Goal: Information Seeking & Learning: Learn about a topic

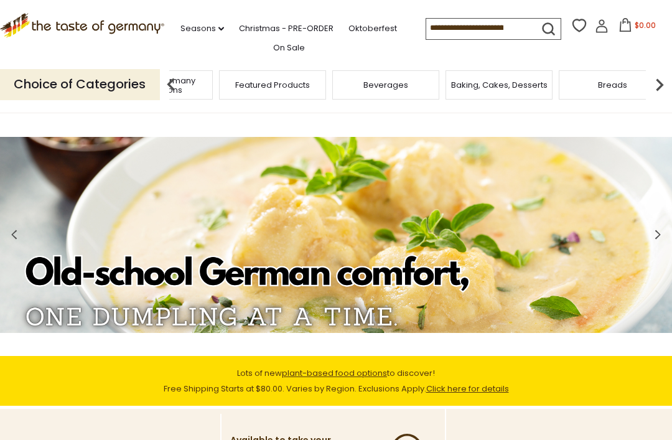
click at [209, 78] on span "Taste of Germany Collections" at bounding box center [160, 85] width 100 height 19
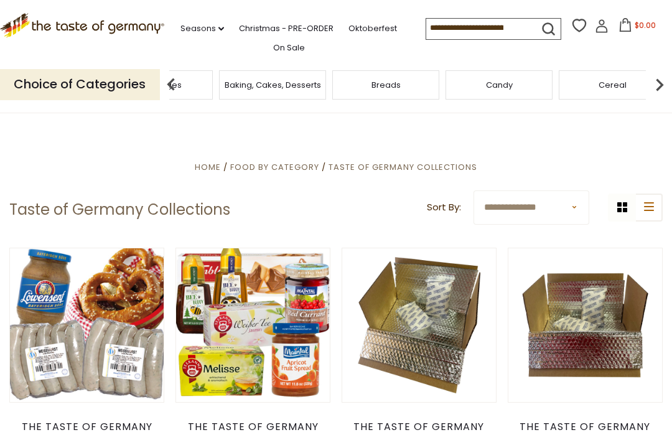
click at [216, 80] on div "Beverages" at bounding box center [159, 84] width 113 height 29
click at [656, 81] on img at bounding box center [660, 84] width 25 height 25
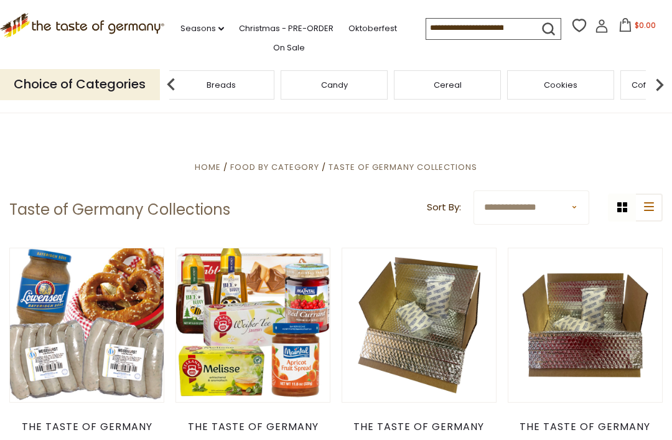
click at [653, 78] on img at bounding box center [660, 84] width 25 height 25
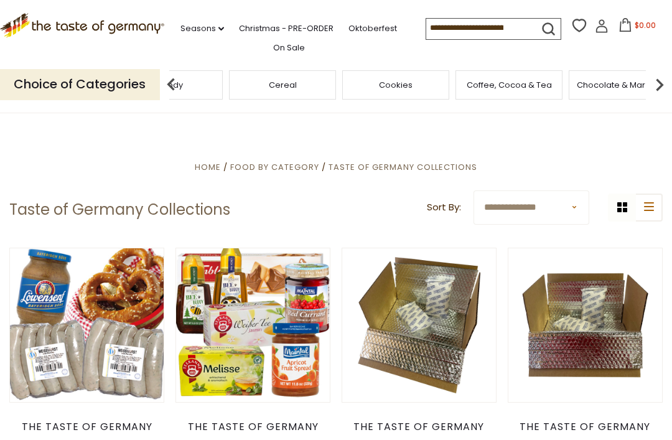
click at [664, 74] on img at bounding box center [660, 84] width 25 height 25
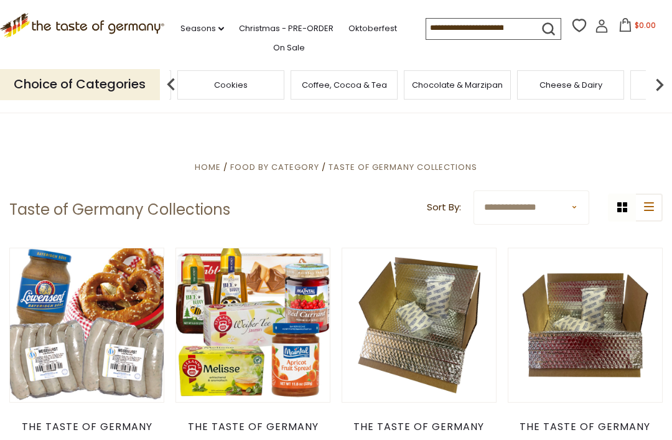
click at [663, 78] on img at bounding box center [660, 84] width 25 height 25
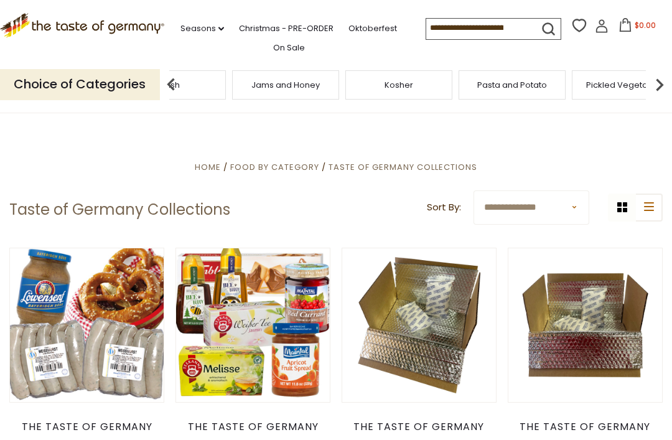
click at [339, 77] on div "Jams and Honey" at bounding box center [285, 84] width 107 height 29
click at [537, 31] on button "submit" at bounding box center [549, 31] width 24 height 23
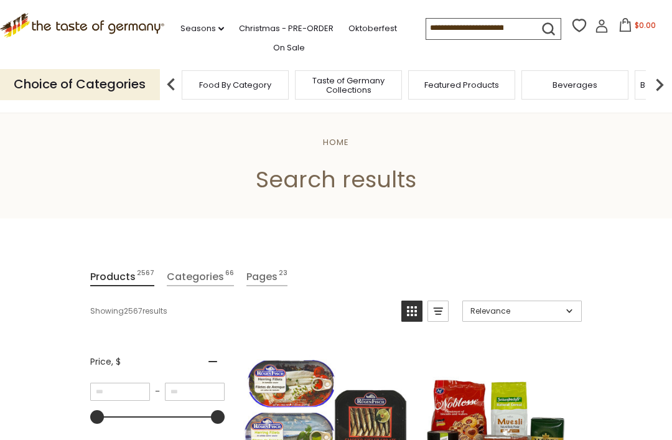
click at [540, 26] on icon "submit" at bounding box center [548, 29] width 17 height 17
type input "*****"
click at [537, 28] on button "submit" at bounding box center [549, 31] width 24 height 23
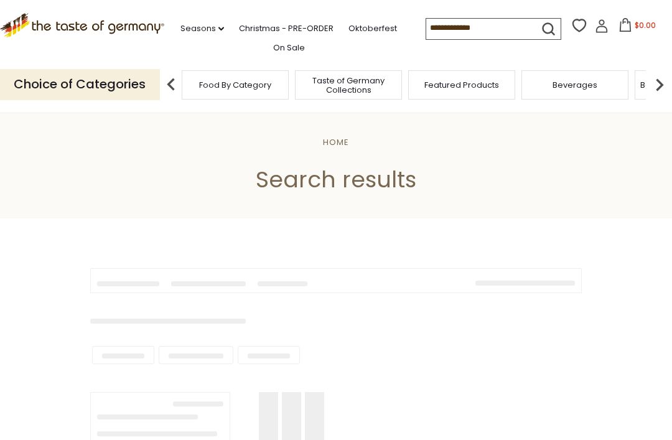
type input "*****"
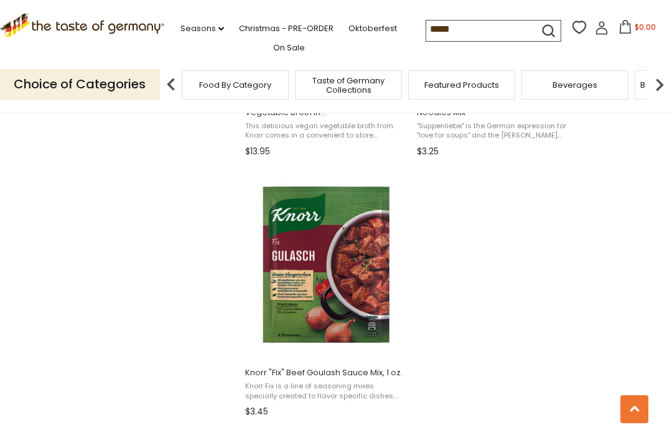
scroll to position [2077, 0]
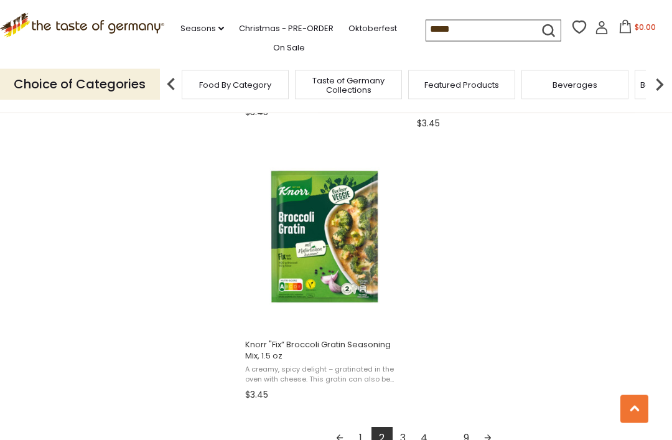
scroll to position [2102, 0]
click at [403, 440] on link "3" at bounding box center [403, 437] width 21 height 21
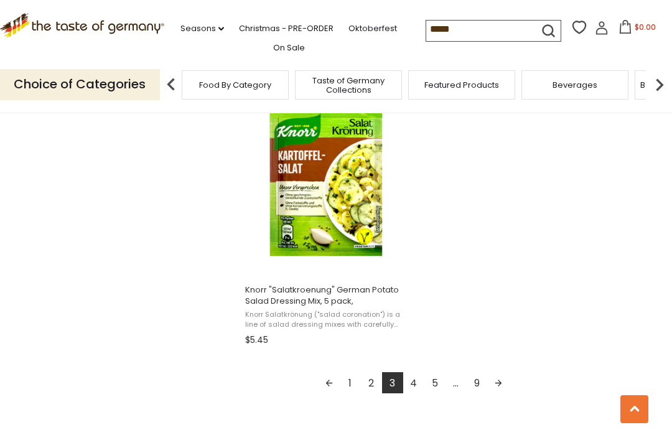
scroll to position [2161, 0]
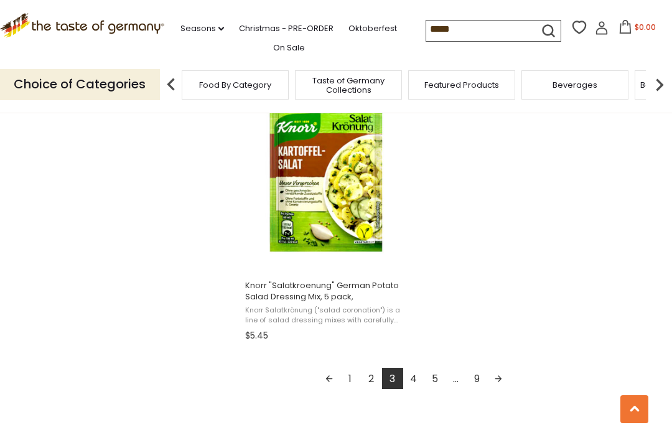
click at [414, 382] on link "4" at bounding box center [413, 378] width 21 height 21
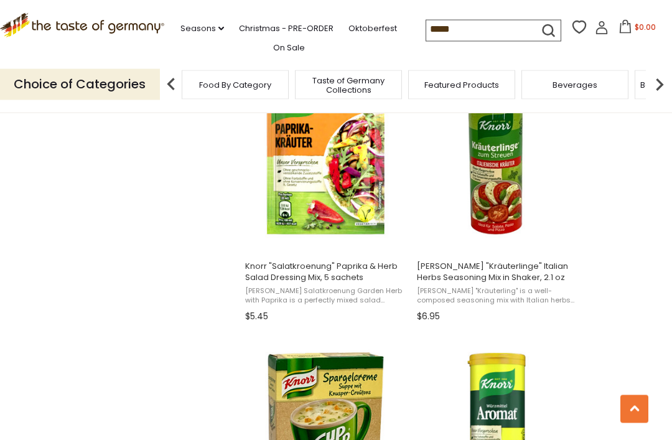
scroll to position [1094, 0]
click at [239, 80] on span "Food By Category" at bounding box center [235, 84] width 72 height 9
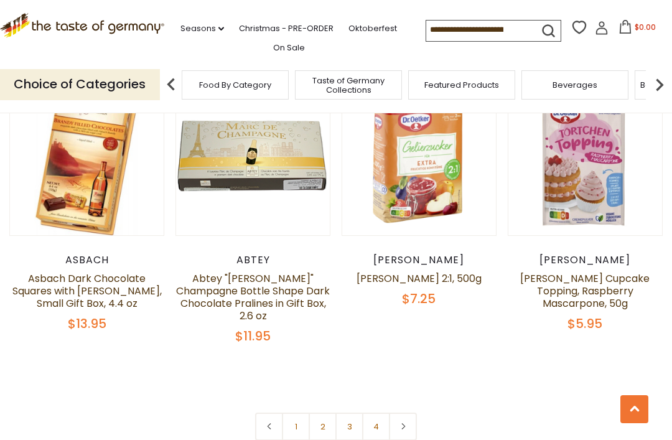
scroll to position [2500, 0]
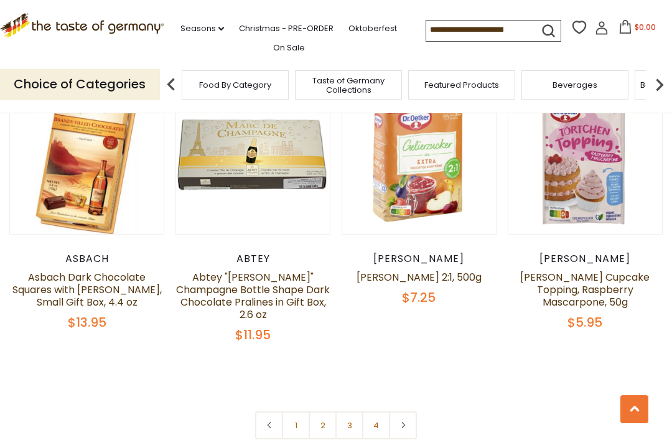
click at [402, 412] on link at bounding box center [403, 426] width 28 height 28
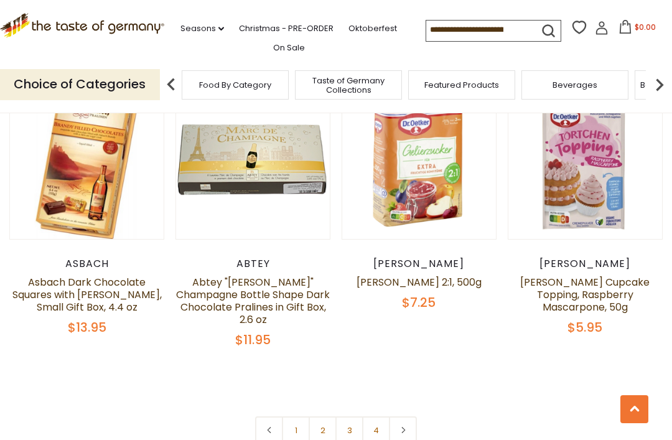
scroll to position [2496, 0]
click at [413, 416] on link at bounding box center [403, 430] width 28 height 28
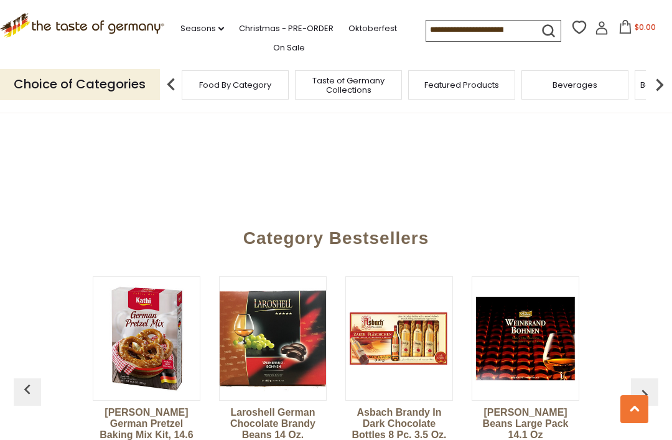
scroll to position [2804, 0]
